Goal: Check status: Check status

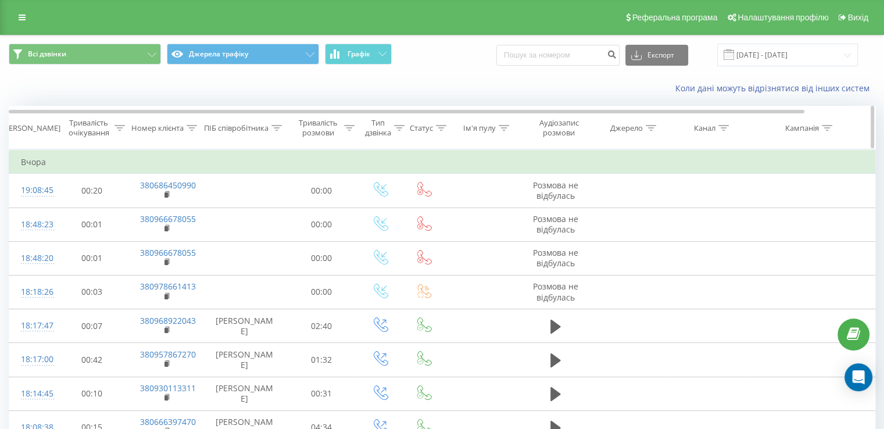
click at [188, 125] on icon at bounding box center [192, 128] width 10 height 6
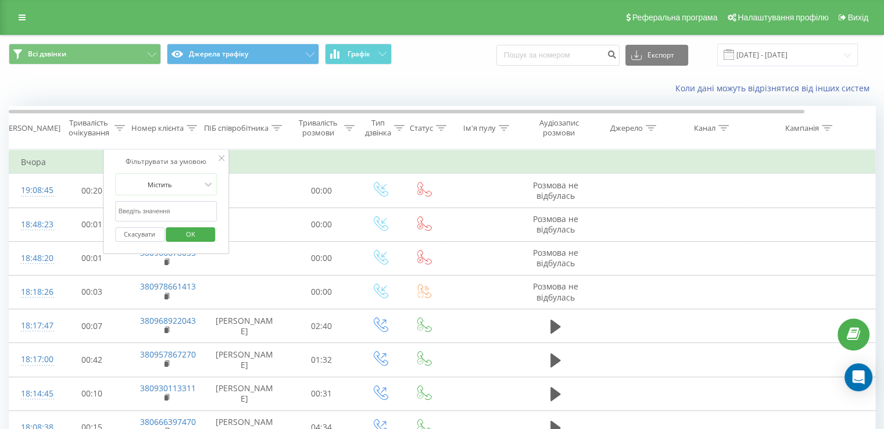
click at [161, 212] on input "text" at bounding box center [166, 211] width 102 height 20
paste input "380982170059"
type input "380982170059"
click at [193, 235] on span "OK" at bounding box center [190, 234] width 33 height 18
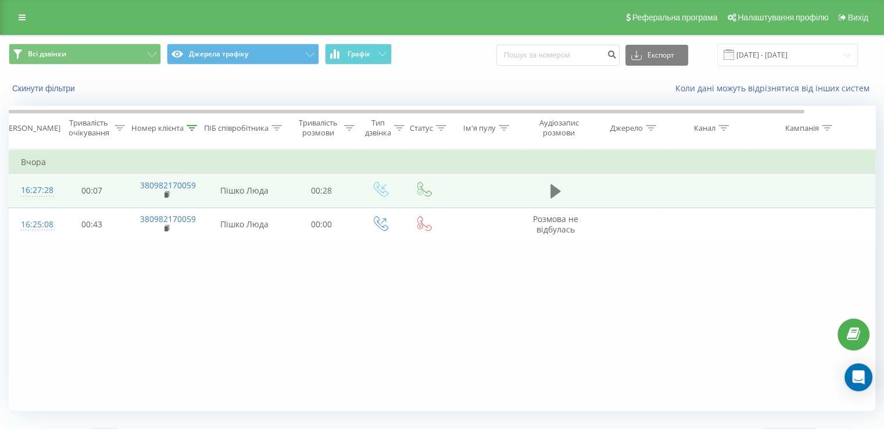
click at [551, 196] on icon at bounding box center [555, 191] width 10 height 14
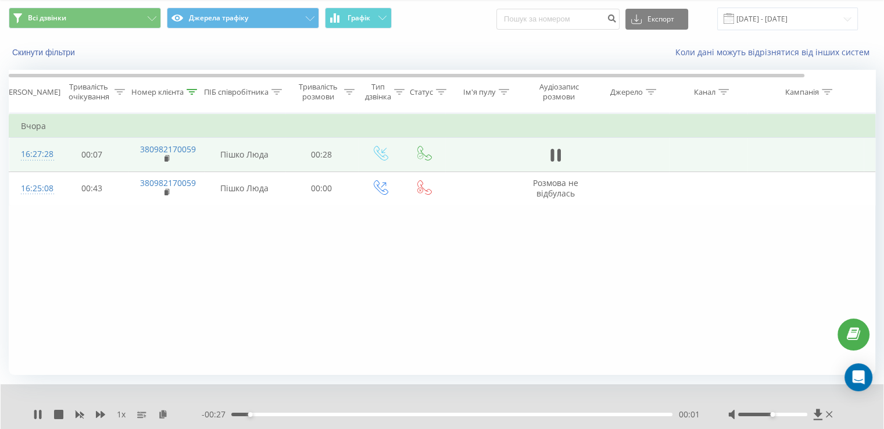
scroll to position [50, 0]
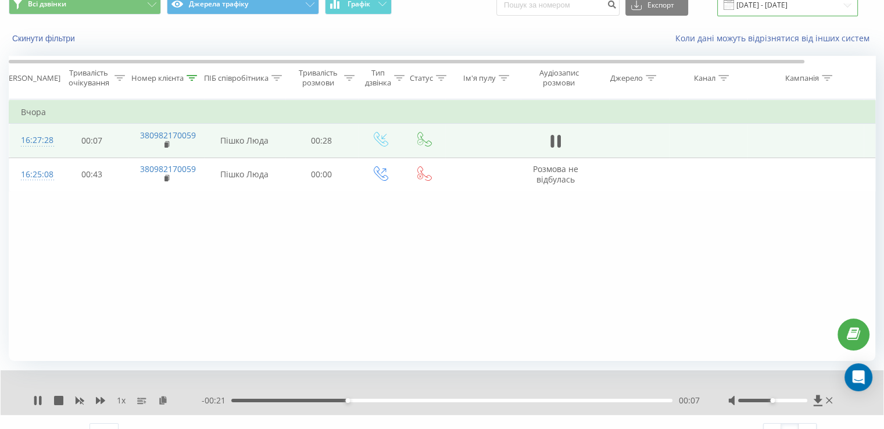
click at [771, 7] on input "[DATE] - [DATE]" at bounding box center [787, 5] width 141 height 23
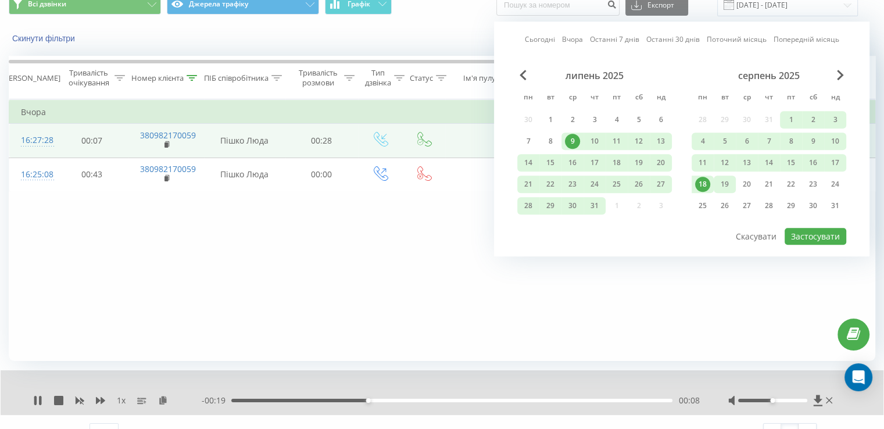
click at [725, 180] on div "19" at bounding box center [724, 184] width 15 height 15
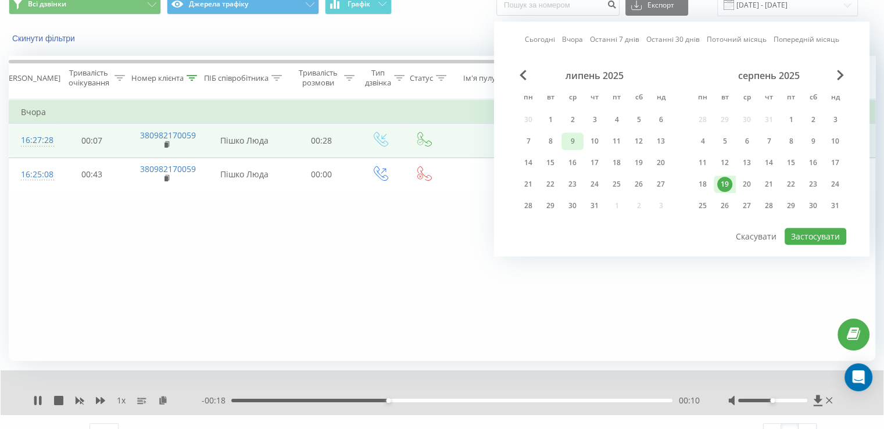
click at [572, 142] on div "9" at bounding box center [572, 141] width 15 height 15
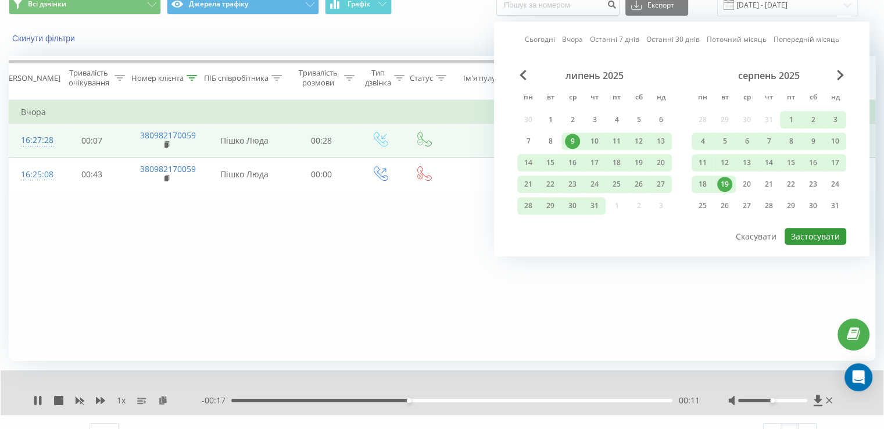
click at [808, 231] on button "Застосувати" at bounding box center [815, 236] width 62 height 17
type input "[DATE] - [DATE]"
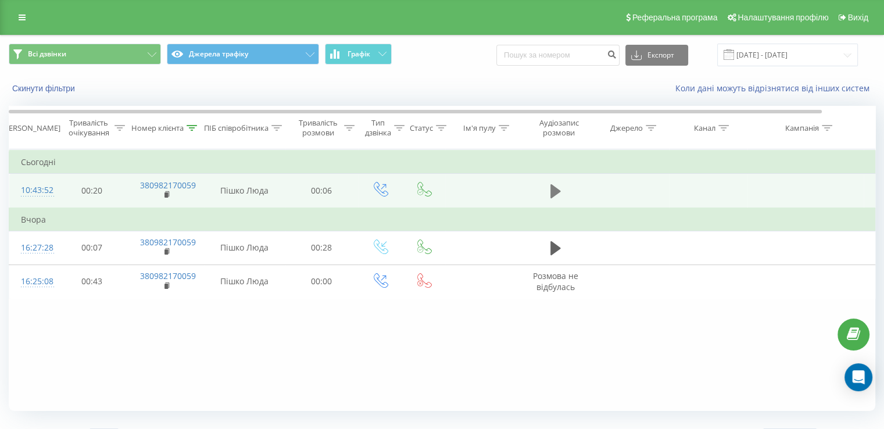
click at [559, 183] on icon at bounding box center [555, 191] width 10 height 16
